Goal: Information Seeking & Learning: Learn about a topic

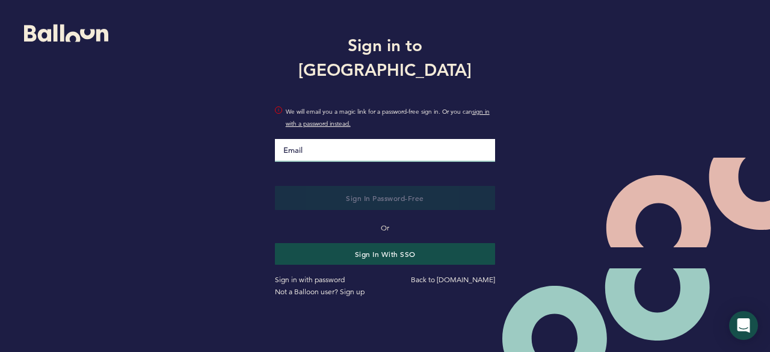
click at [396, 144] on input "Email" at bounding box center [385, 150] width 221 height 23
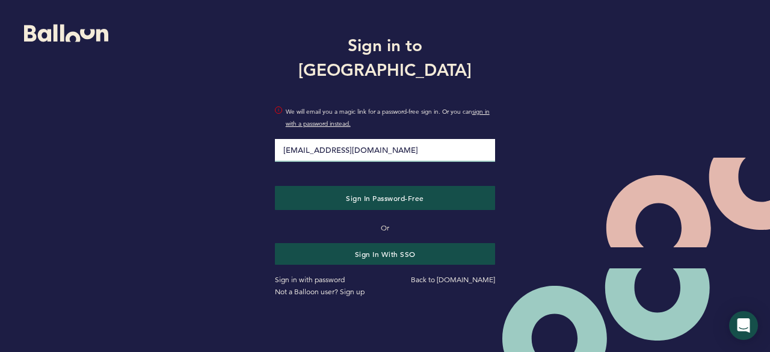
type input "[EMAIL_ADDRESS][DOMAIN_NAME]"
click at [275, 186] on button "Sign in Password-Free" at bounding box center [385, 198] width 221 height 24
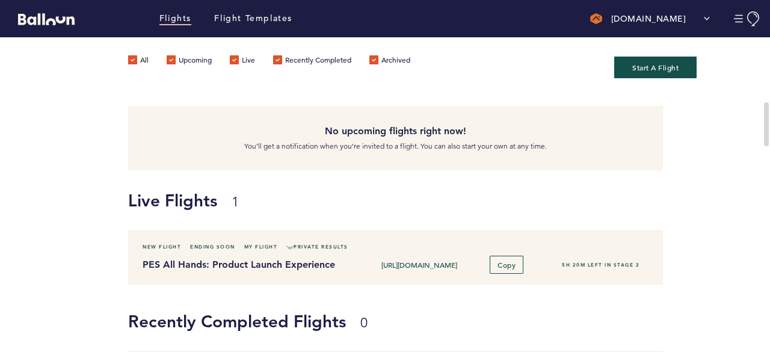
scroll to position [120, 0]
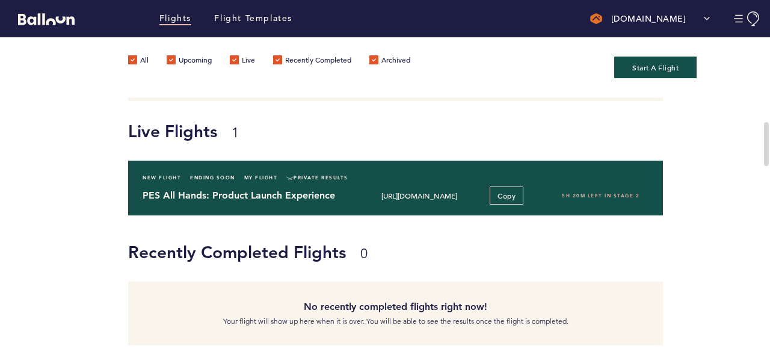
click at [287, 191] on h4 "PES All Hands: Product Launch Experience" at bounding box center [243, 195] width 200 height 14
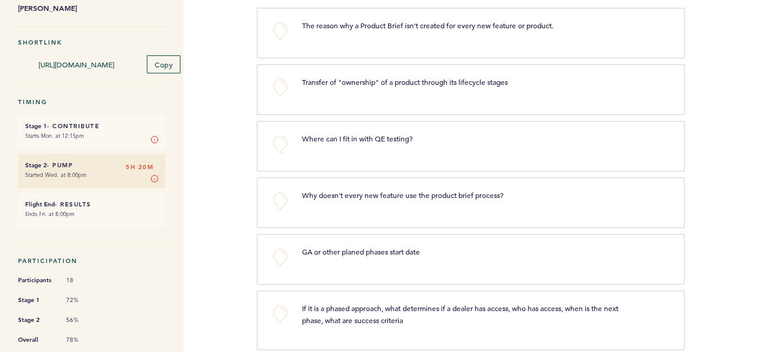
scroll to position [241, 0]
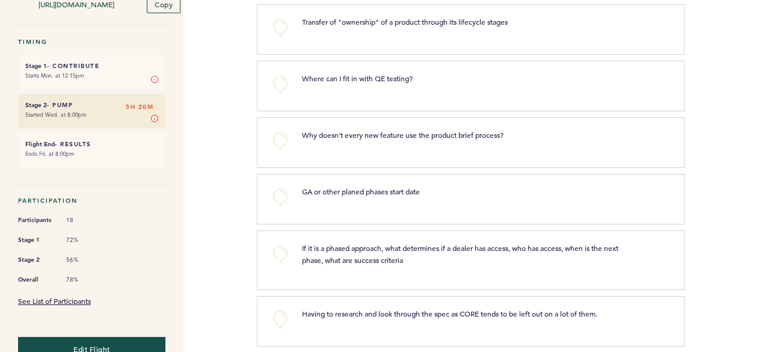
click at [122, 70] on small "Starts Mon. at 12:15pm" at bounding box center [91, 76] width 133 height 12
click at [108, 102] on h6 "Stage 2 - Pump 5H 20M" at bounding box center [91, 105] width 133 height 8
click at [55, 296] on link "See List of Participants" at bounding box center [54, 301] width 73 height 10
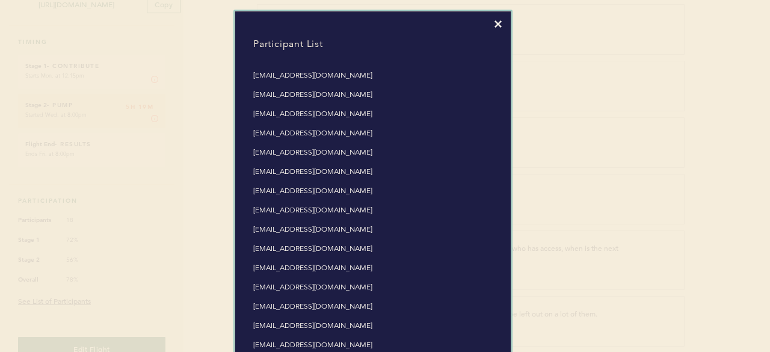
scroll to position [0, 0]
click at [495, 25] on icon at bounding box center [498, 23] width 7 height 7
